Goal: Find specific page/section: Find specific page/section

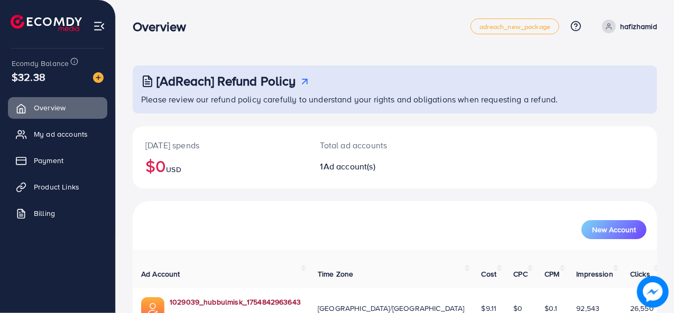
click at [217, 297] on link "1029039_hubbulmisk_1754842963643" at bounding box center [235, 302] width 131 height 11
